Goal: Book appointment/travel/reservation

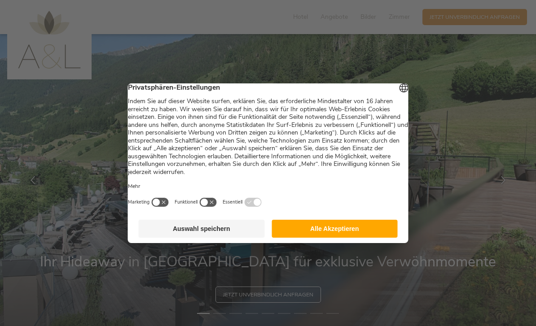
click at [312, 226] on button "Alle Akzeptieren" at bounding box center [335, 229] width 126 height 18
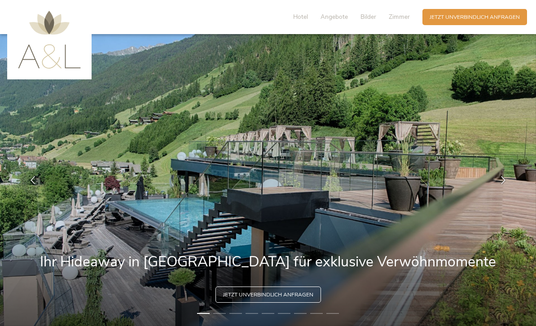
click at [335, 21] on span "Angebote" at bounding box center [334, 17] width 27 height 9
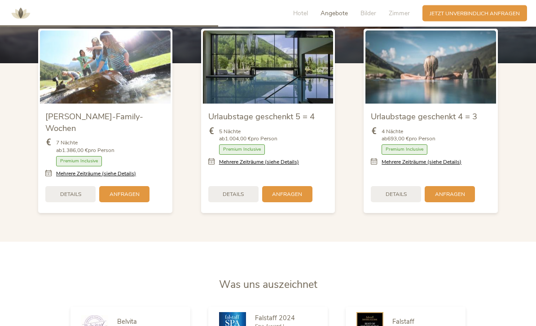
scroll to position [913, 0]
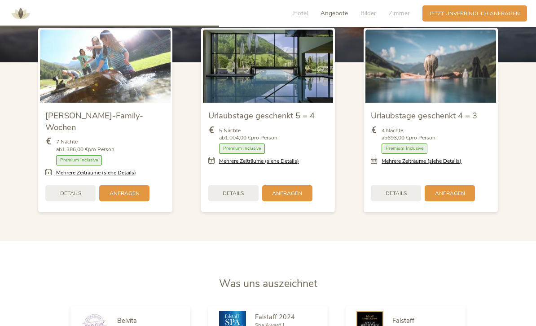
click at [230, 165] on link "Mehrere Zeiträume (siehe Details)" at bounding box center [259, 162] width 80 height 8
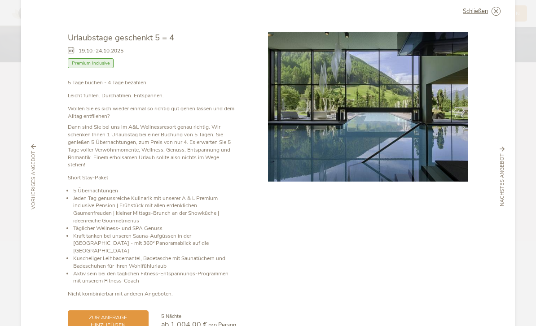
scroll to position [18, 0]
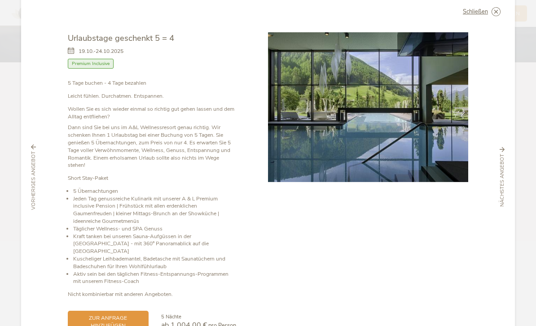
click at [0, 0] on icon at bounding box center [0, 0] width 0 height 0
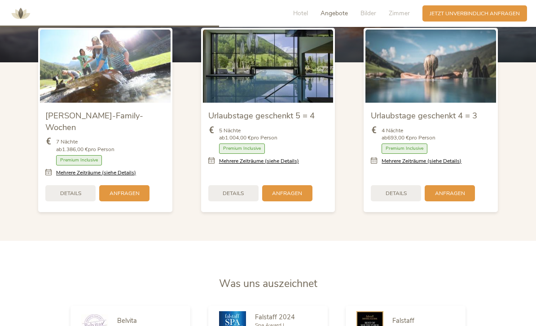
click at [279, 165] on link "Mehrere Zeiträume (siehe Details)" at bounding box center [259, 162] width 80 height 8
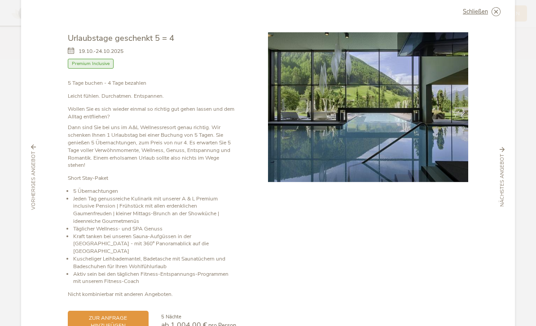
click at [105, 315] on span "zur Anfrage hinzufügen" at bounding box center [108, 322] width 66 height 15
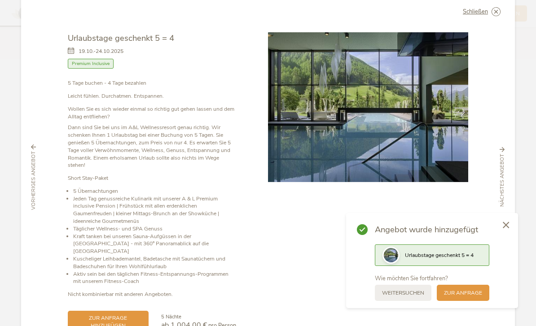
click at [487, 16] on div "Schließen" at bounding box center [482, 11] width 38 height 9
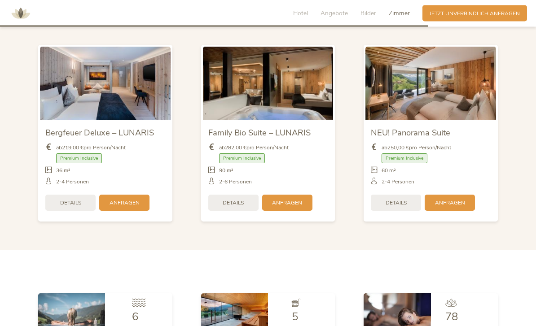
scroll to position [1787, 0]
click at [506, 251] on section "Zimmer Zimmer Bergfeuer Deluxe – LUNARIS ab 219,00 € pro Person/Nacht Premium I…" at bounding box center [268, 121] width 536 height 258
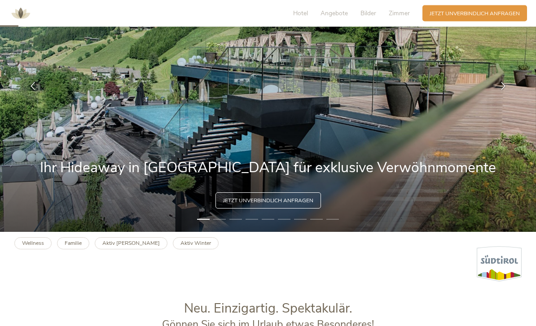
scroll to position [0, 0]
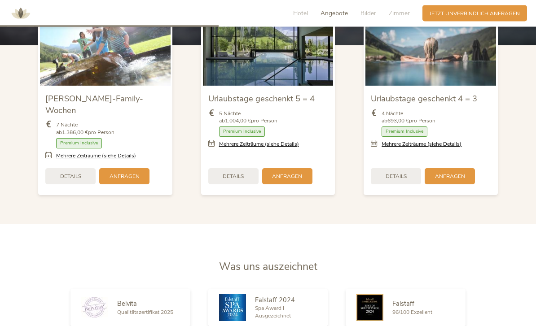
scroll to position [901, 0]
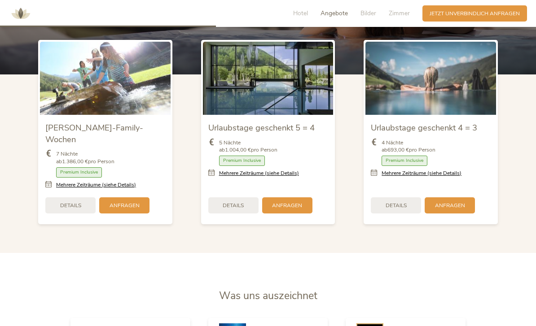
click at [233, 210] on span "Details" at bounding box center [233, 206] width 21 height 8
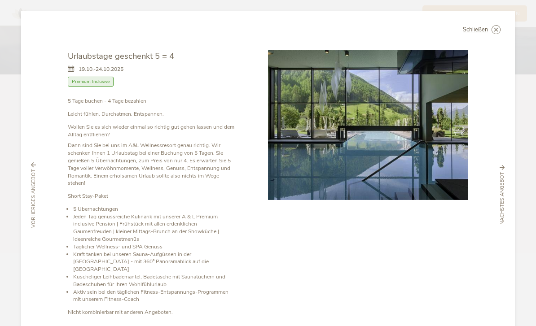
scroll to position [0, 0]
click at [490, 29] on div "Schließen" at bounding box center [482, 29] width 38 height 9
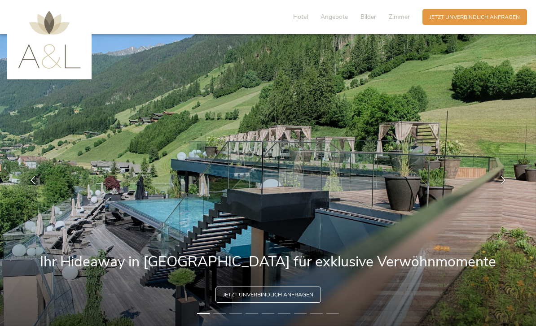
click at [298, 21] on span "Hotel" at bounding box center [300, 17] width 15 height 9
click at [300, 21] on span "Hotel" at bounding box center [300, 17] width 15 height 9
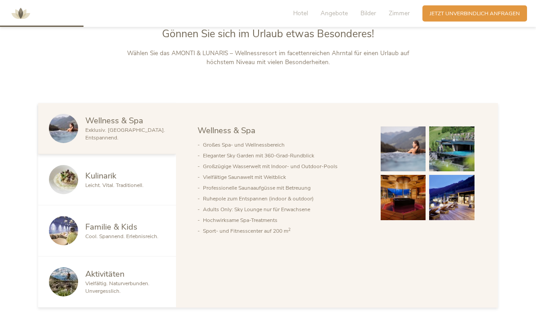
scroll to position [387, 0]
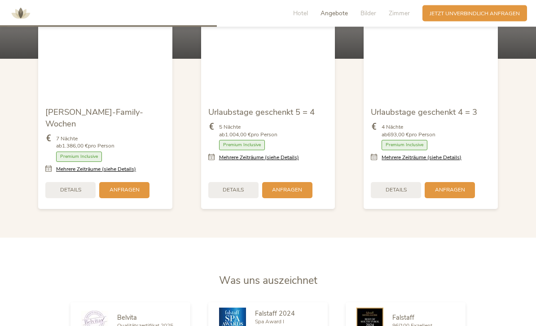
scroll to position [916, 0]
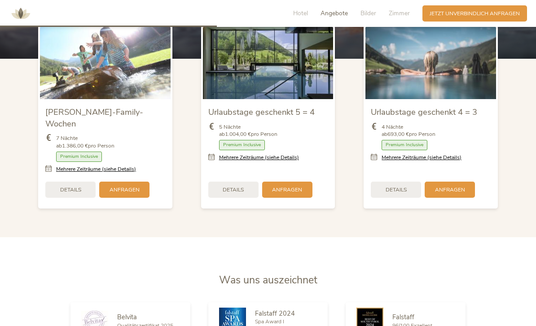
click at [289, 194] on span "Anfragen" at bounding box center [287, 190] width 30 height 8
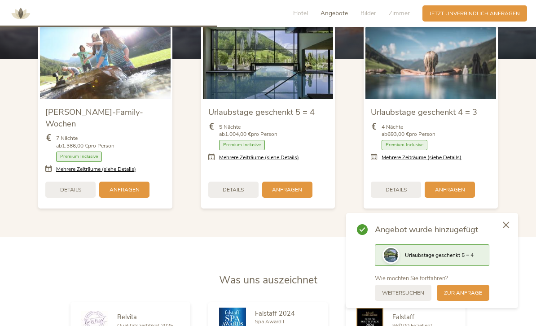
click at [471, 288] on div "zur Anfrage" at bounding box center [463, 293] width 53 height 16
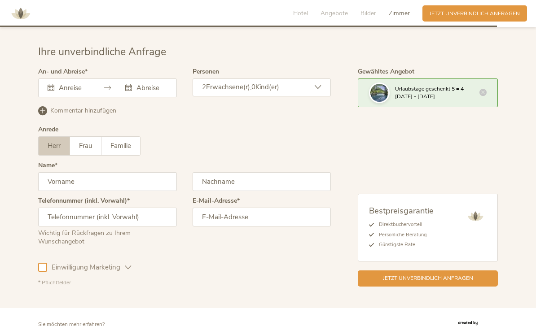
scroll to position [2240, 0]
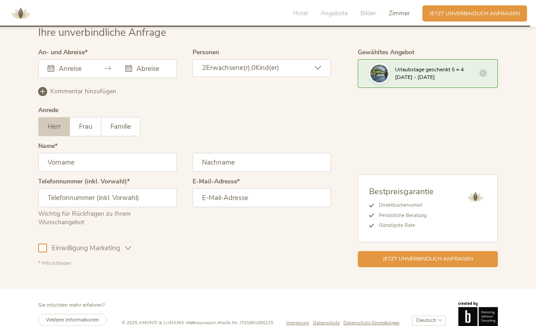
click at [68, 78] on div "Oktober 2025 Mo Di Mi Do Fr Sa So 29 30 1 2 3 4 5 6 7 8 9 10 11 12 13 14 15 16 …" at bounding box center [107, 68] width 139 height 19
click at [135, 78] on div "Oktober 2025 Mo Di Mi Do Fr Sa So 29 30 1 2 3 4 5 6 7 8 9 10 11 12 13 14 15 16 …" at bounding box center [107, 68] width 139 height 19
click at [48, 72] on icon at bounding box center [51, 68] width 7 height 7
click at [50, 72] on icon at bounding box center [51, 68] width 7 height 7
click at [66, 73] on input "text" at bounding box center [73, 68] width 33 height 9
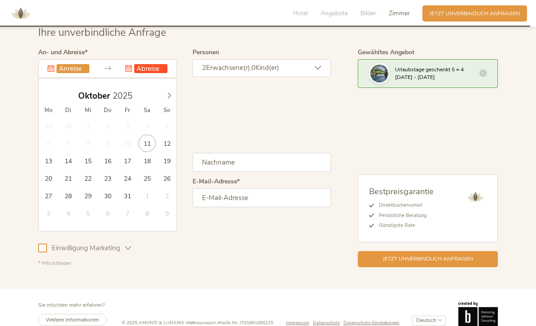
click at [167, 99] on icon at bounding box center [169, 95] width 6 height 6
click at [163, 100] on span at bounding box center [169, 94] width 15 height 13
click at [164, 100] on span at bounding box center [169, 94] width 15 height 13
type input "2026"
type input "[DATE]"
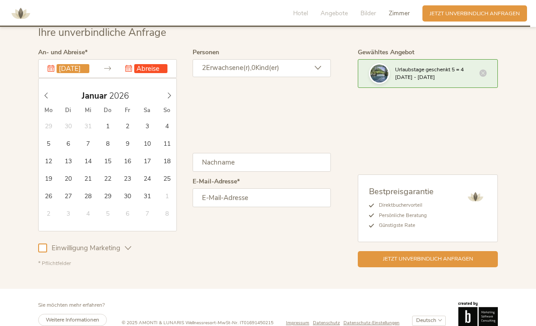
type input "2026"
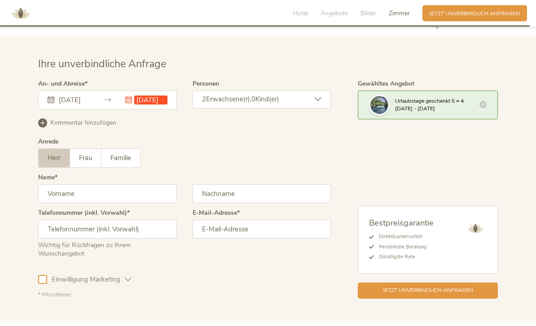
scroll to position [2209, 0]
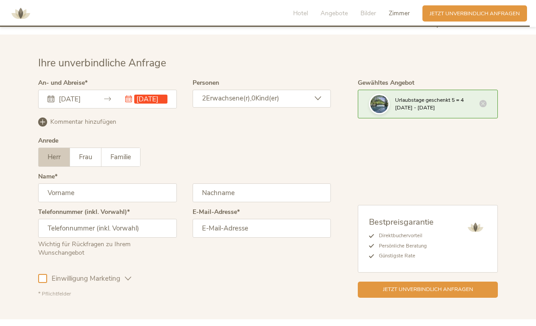
click at [148, 109] on div "[DATE] [DATE] Dieses Feld muss ausgefüllt werden. [DATE] Mo Di Mi Do Fr Sa So 2…" at bounding box center [107, 99] width 139 height 19
click at [127, 104] on div "[DATE] Dieses Feld muss ausgefüllt werden." at bounding box center [146, 99] width 42 height 9
click at [143, 109] on div "[DATE] [DATE] [DATE] Mo Di Mi Do Fr Sa So 29 30 31 1 2 3 4 5 6 7 8 9 10 11 12 1…" at bounding box center [107, 99] width 139 height 19
click at [127, 102] on icon at bounding box center [128, 99] width 7 height 7
click at [132, 102] on icon at bounding box center [128, 99] width 7 height 7
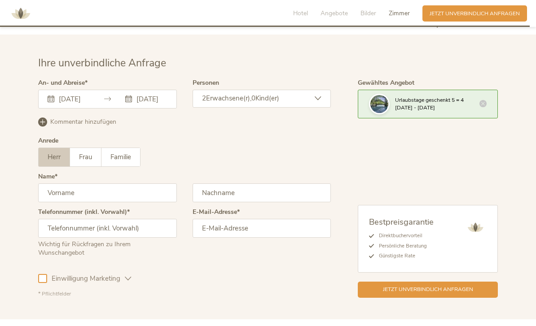
click at [140, 104] on input "[DATE]" at bounding box center [150, 99] width 33 height 9
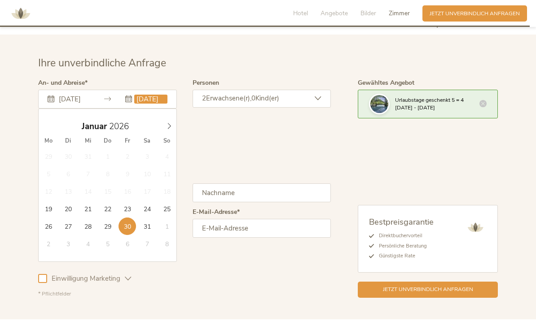
type input "[DATE]"
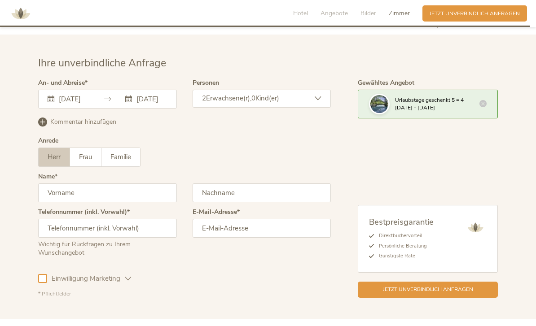
click at [85, 162] on label "Frau" at bounding box center [85, 157] width 31 height 18
click at [59, 202] on input "text" at bounding box center [107, 193] width 139 height 19
type input "[PERSON_NAME]"
click at [227, 202] on input "text" at bounding box center [262, 193] width 139 height 19
type input "Hüttinger"
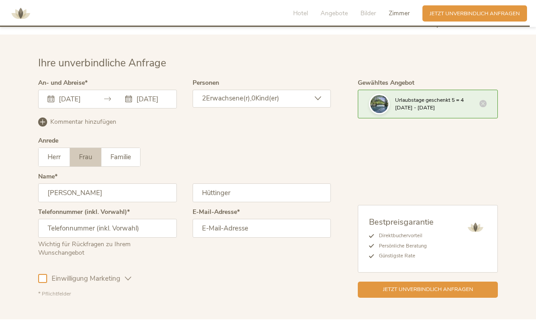
click at [230, 238] on input "email" at bounding box center [262, 228] width 139 height 19
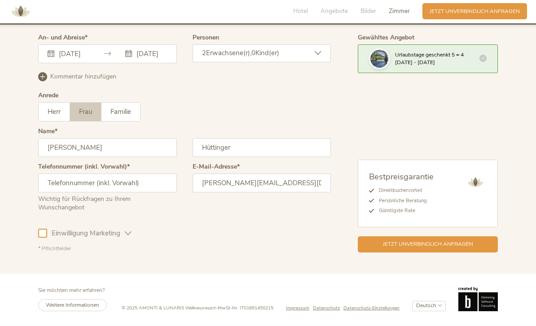
type input "[PERSON_NAME][EMAIL_ADDRESS][DOMAIN_NAME]"
click at [108, 238] on span "Einwilligung Marketing" at bounding box center [86, 235] width 78 height 9
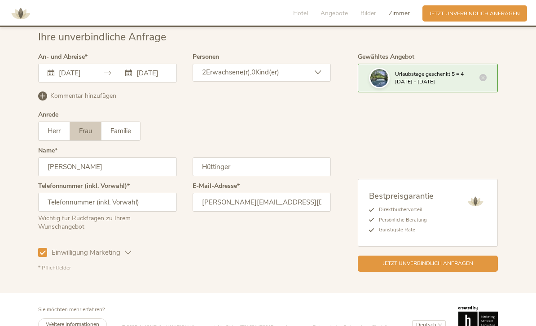
click at [495, 14] on span "Jetzt unverbindlich anfragen" at bounding box center [475, 14] width 90 height 8
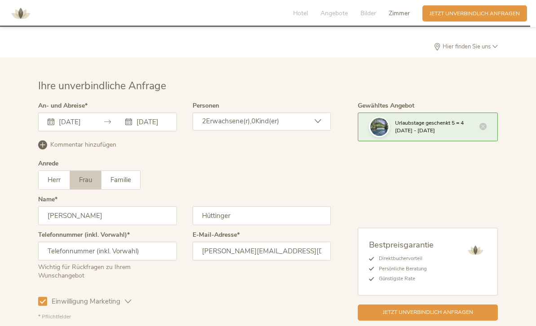
scroll to position [2181, 0]
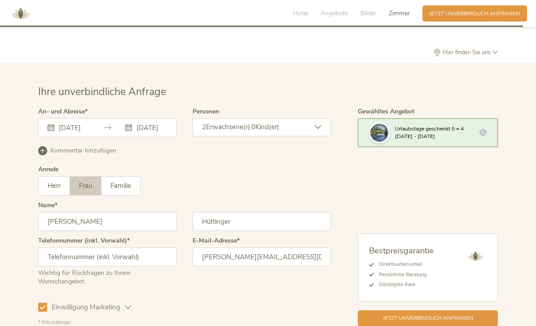
click at [57, 267] on input "text" at bounding box center [107, 257] width 139 height 19
type input "[PHONE_NUMBER]"
click at [492, 15] on span "Jetzt unverbindlich anfragen" at bounding box center [475, 14] width 90 height 8
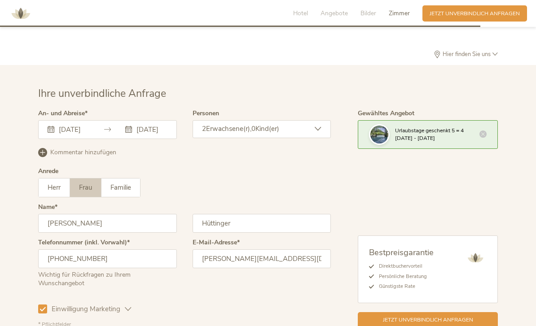
scroll to position [2235, 0]
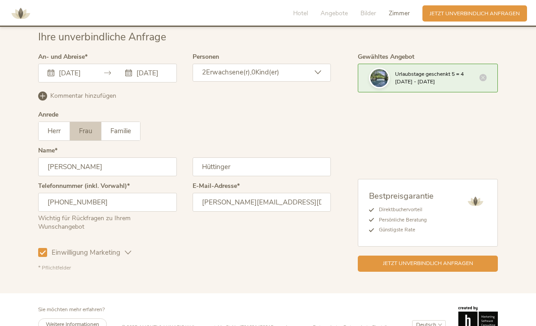
click at [453, 268] on span "Jetzt unverbindlich anfragen" at bounding box center [428, 264] width 90 height 8
